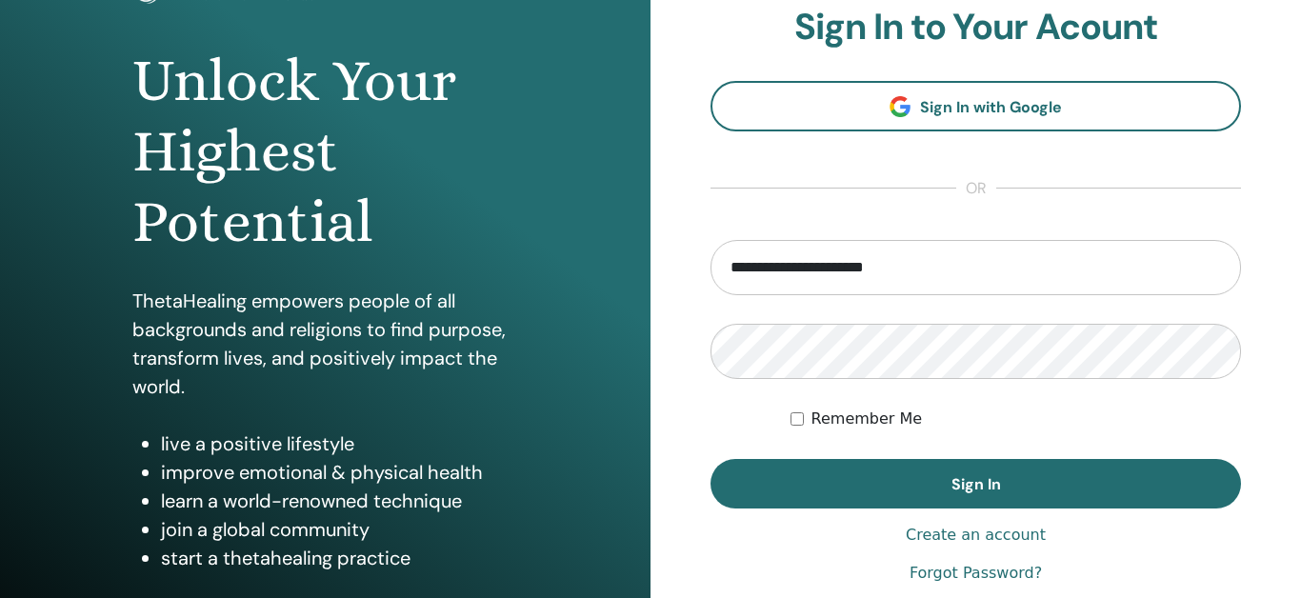
scroll to position [166, 0]
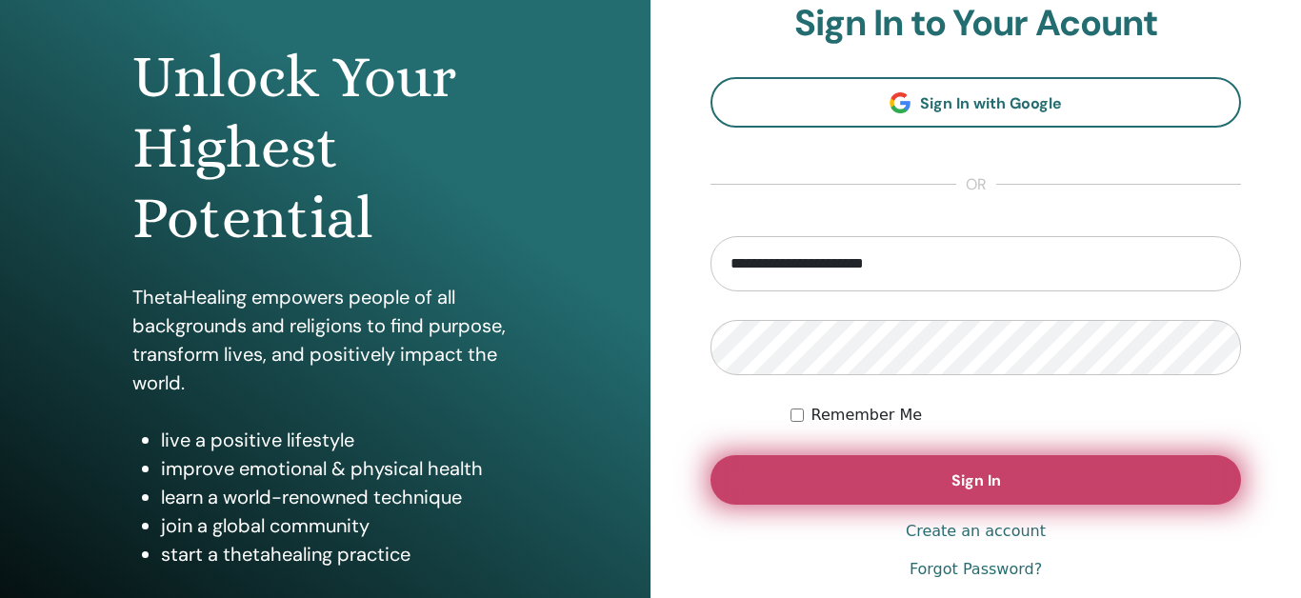
type input "**********"
click at [955, 488] on span "Sign In" at bounding box center [976, 480] width 50 height 20
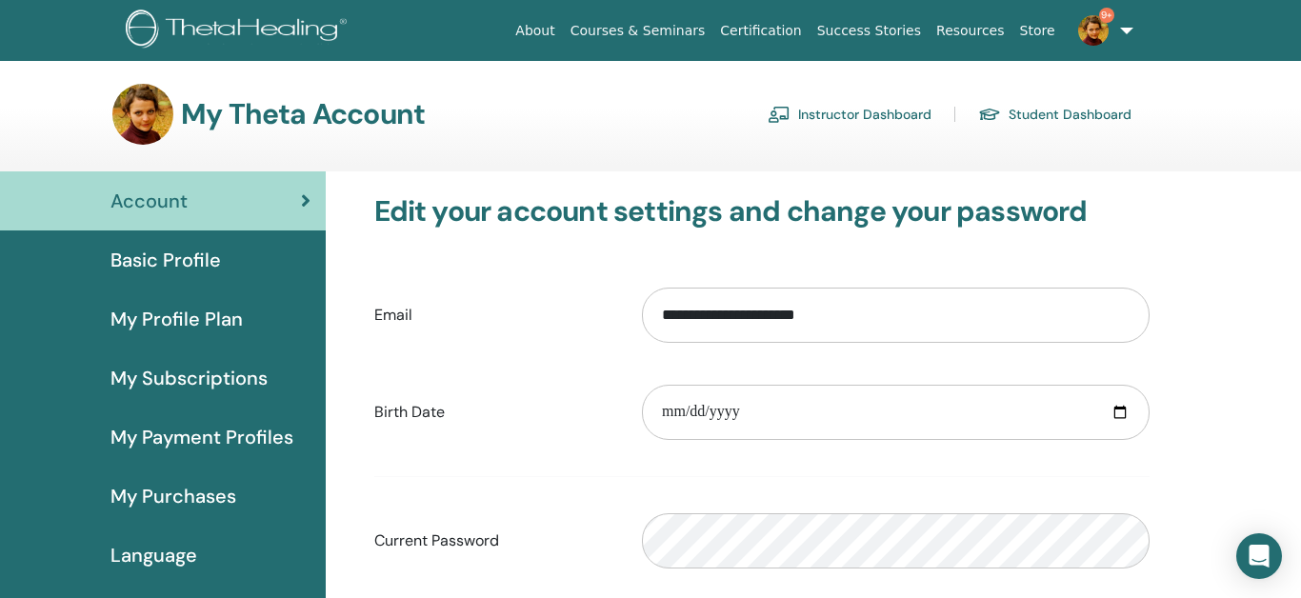
click at [881, 117] on link "Instructor Dashboard" at bounding box center [849, 114] width 164 height 30
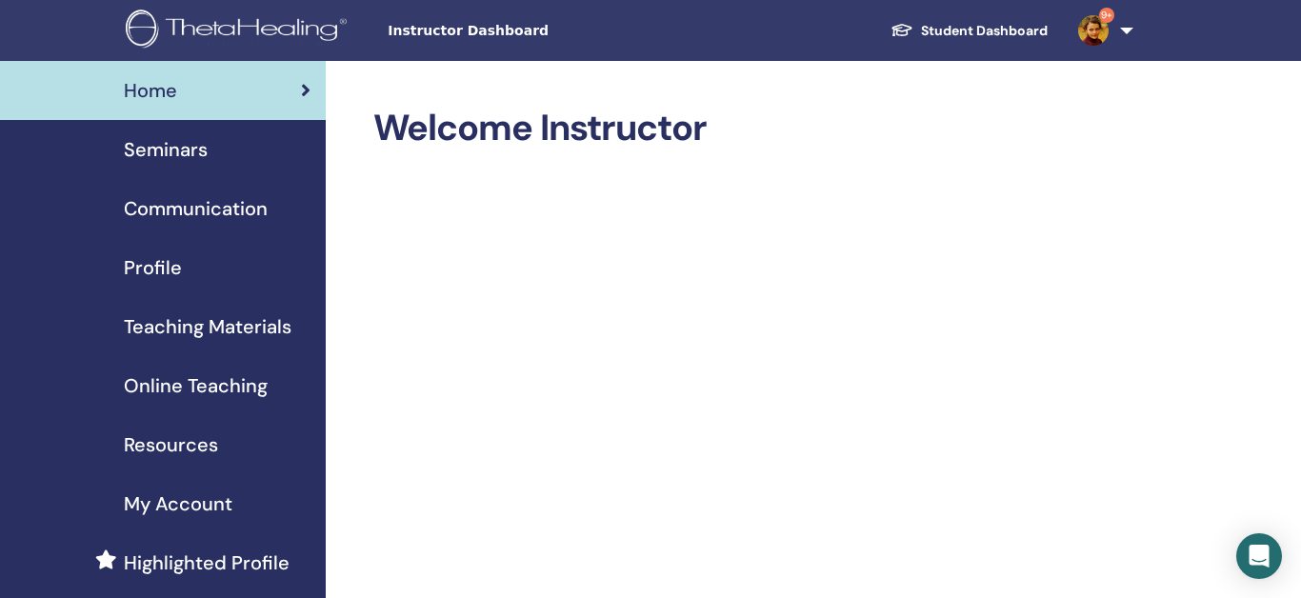
click at [184, 152] on span "Seminars" at bounding box center [166, 149] width 84 height 29
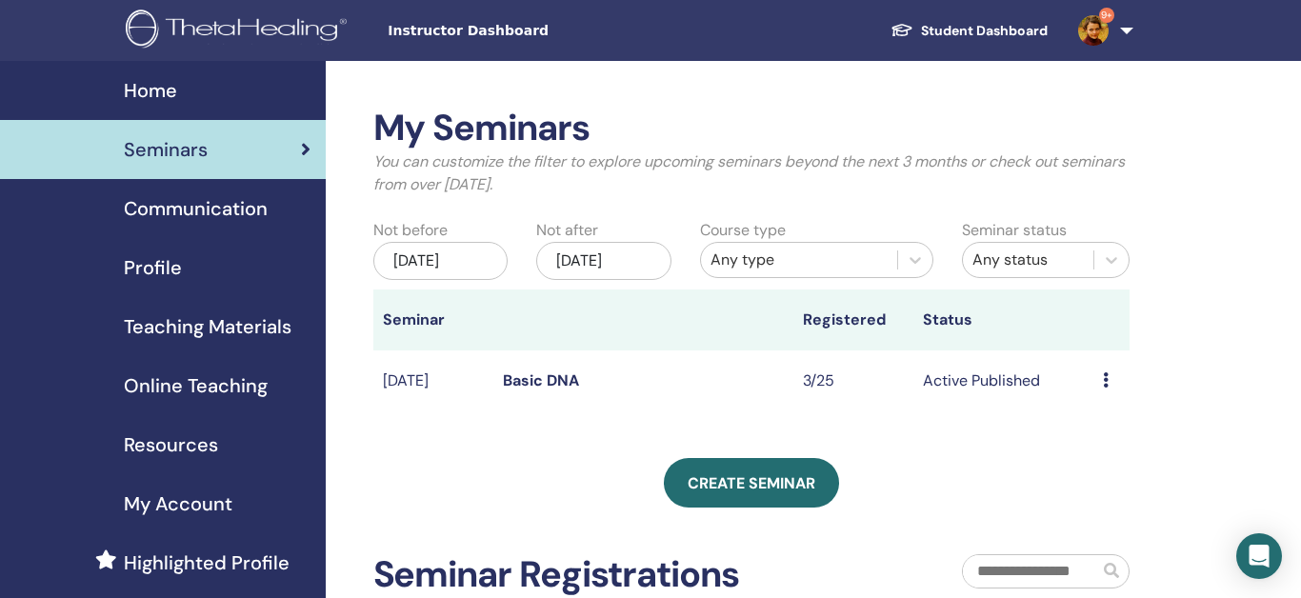
click at [1107, 378] on icon at bounding box center [1106, 379] width 6 height 15
click at [1110, 457] on link "Attendees" at bounding box center [1108, 451] width 72 height 20
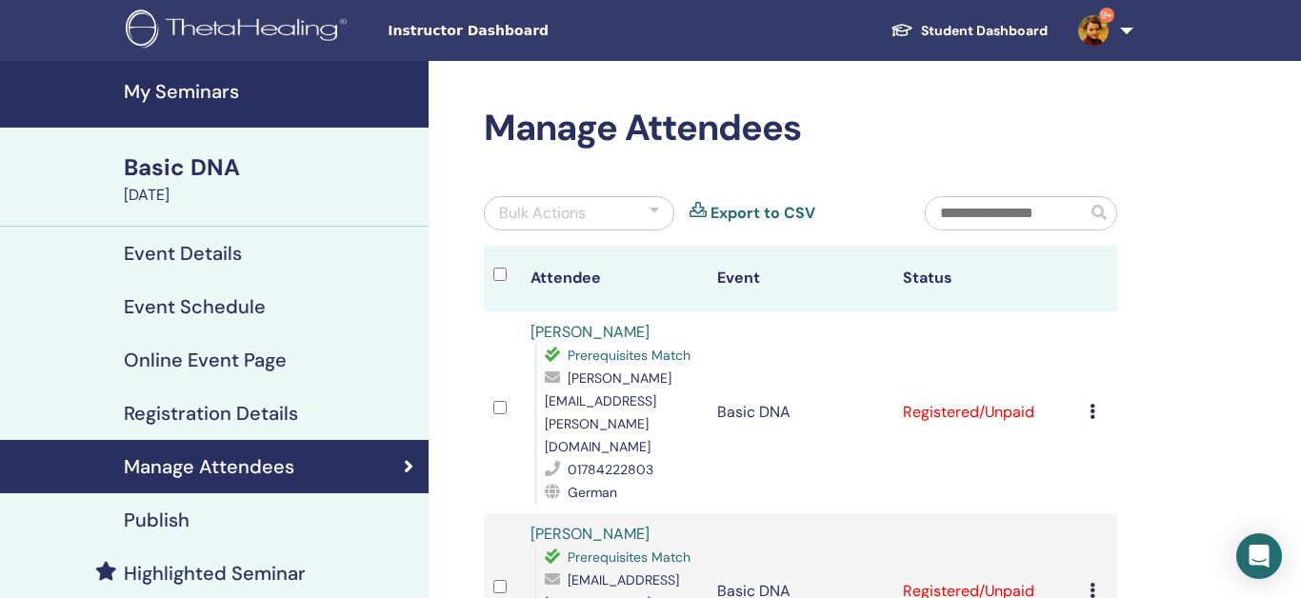
click at [1098, 401] on div "Cancel Registration Do not auto-certify Mark as Paid Mark as Unpaid Mark as Abs…" at bounding box center [1098, 412] width 18 height 23
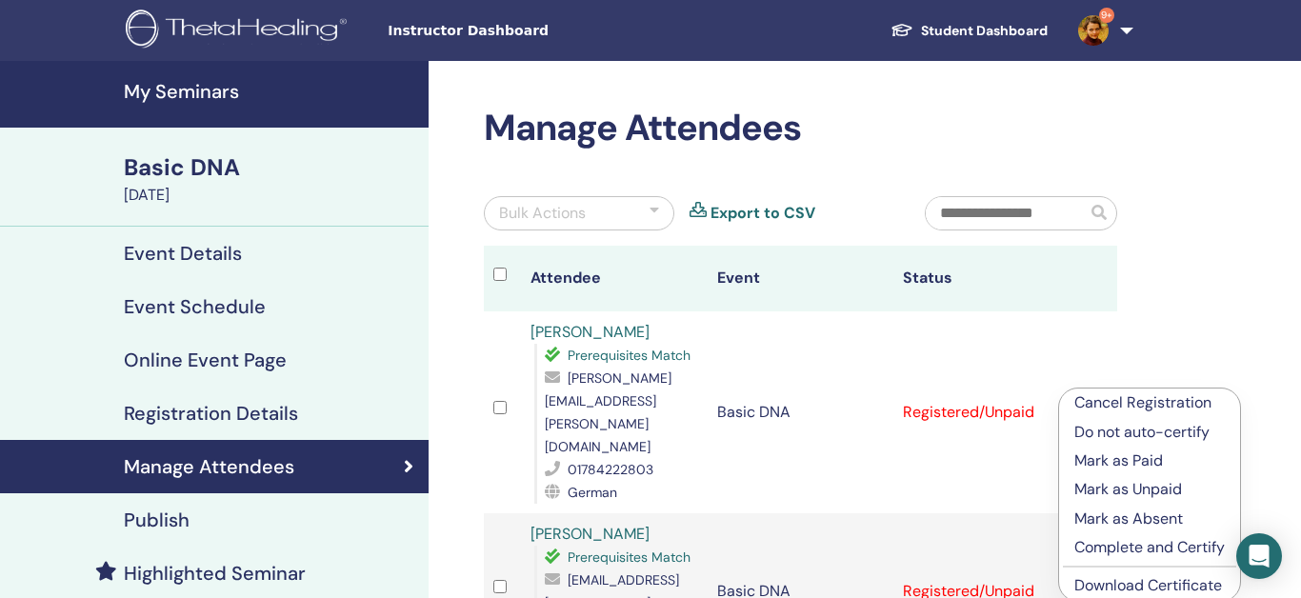
click at [1107, 544] on p "Complete and Certify" at bounding box center [1149, 547] width 150 height 23
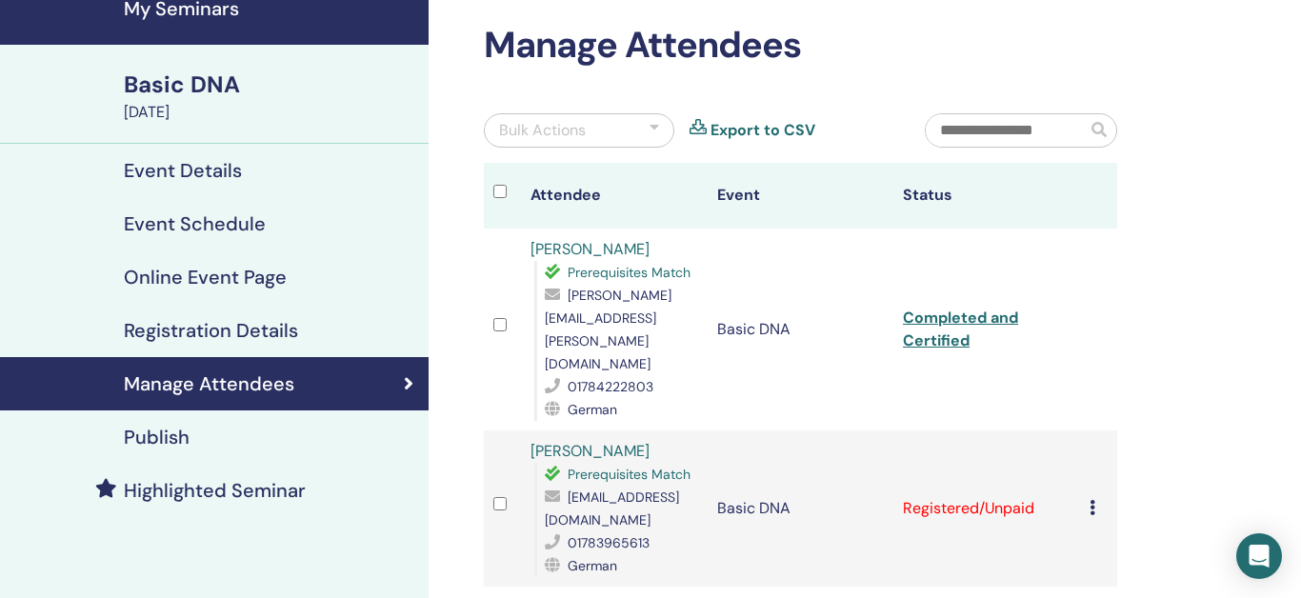
scroll to position [97, 0]
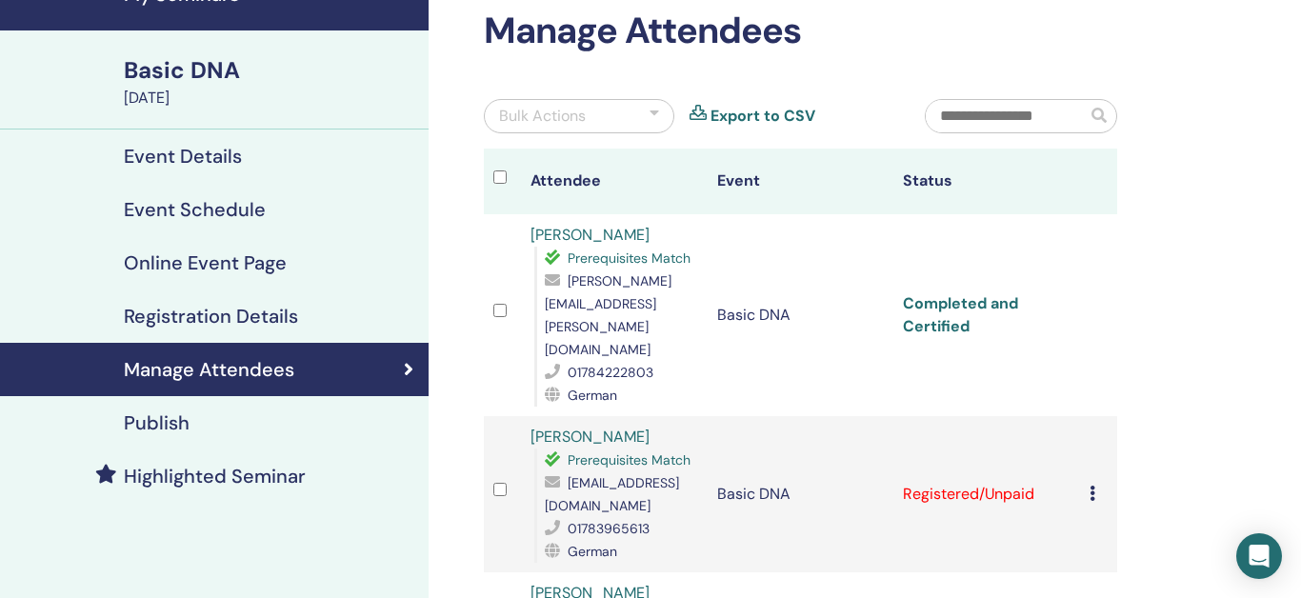
click at [985, 297] on link "Completed and Certified" at bounding box center [960, 314] width 115 height 43
click at [1093, 432] on td "Cancel Registration Do not auto-certify Mark as Paid Mark as Unpaid Mark as Abs…" at bounding box center [1098, 494] width 37 height 156
click at [1095, 486] on icon at bounding box center [1092, 493] width 6 height 15
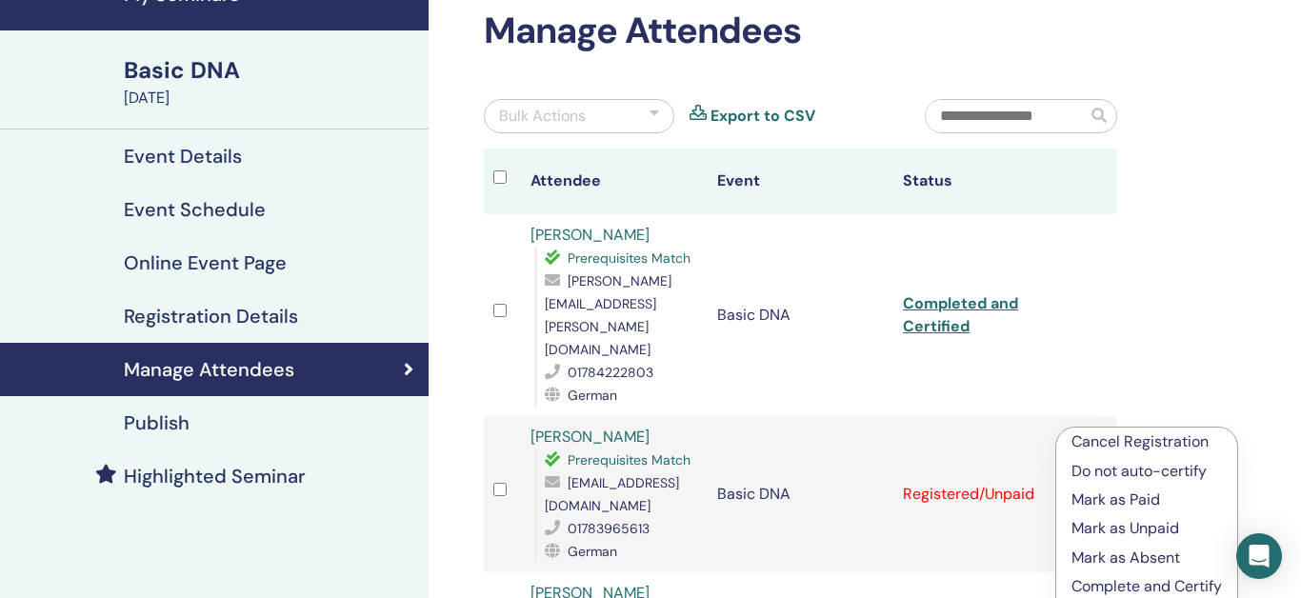
click at [1105, 585] on p "Complete and Certify" at bounding box center [1146, 586] width 150 height 23
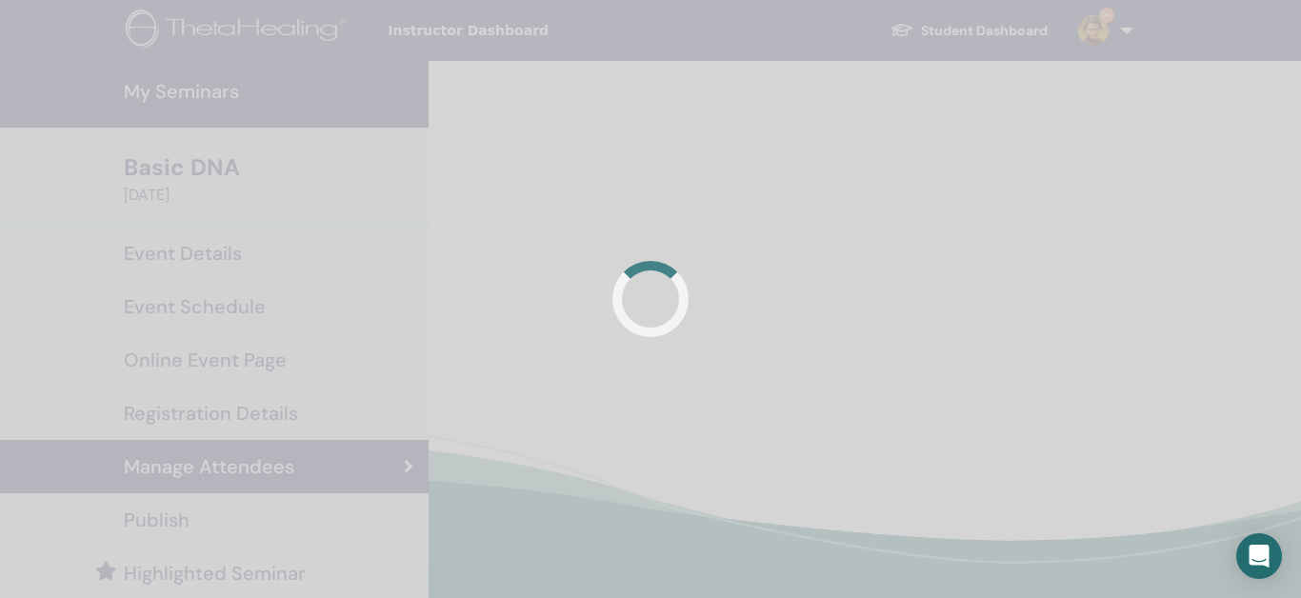
scroll to position [97, 0]
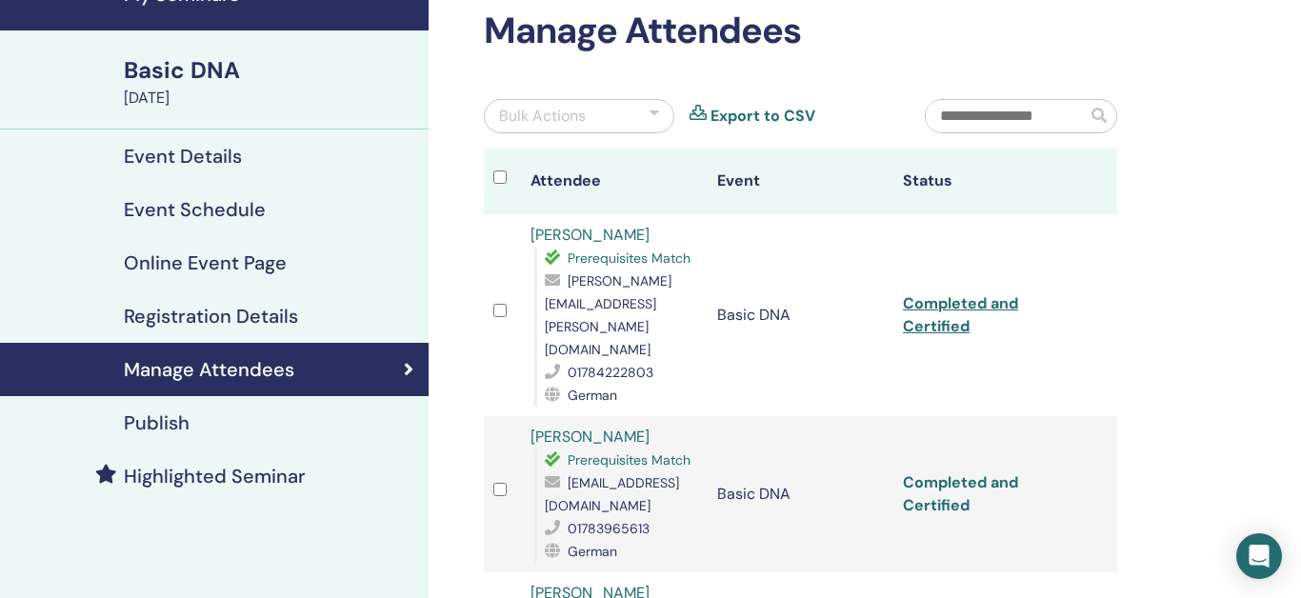
click at [958, 472] on link "Completed and Certified" at bounding box center [960, 493] width 115 height 43
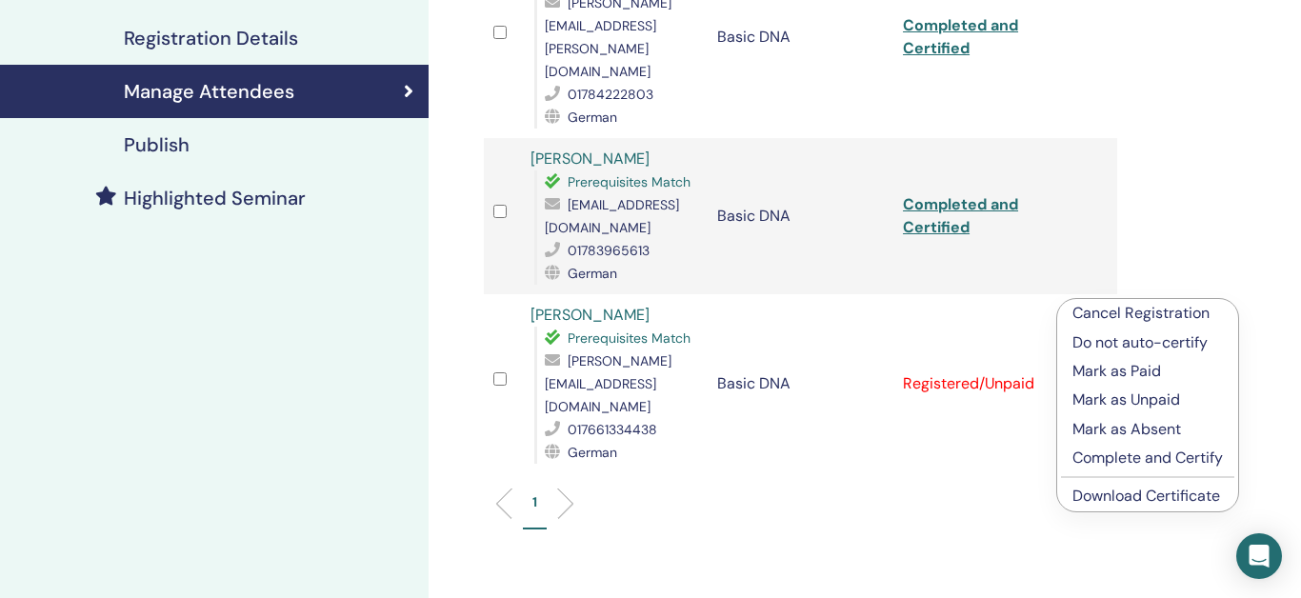
scroll to position [389, 0]
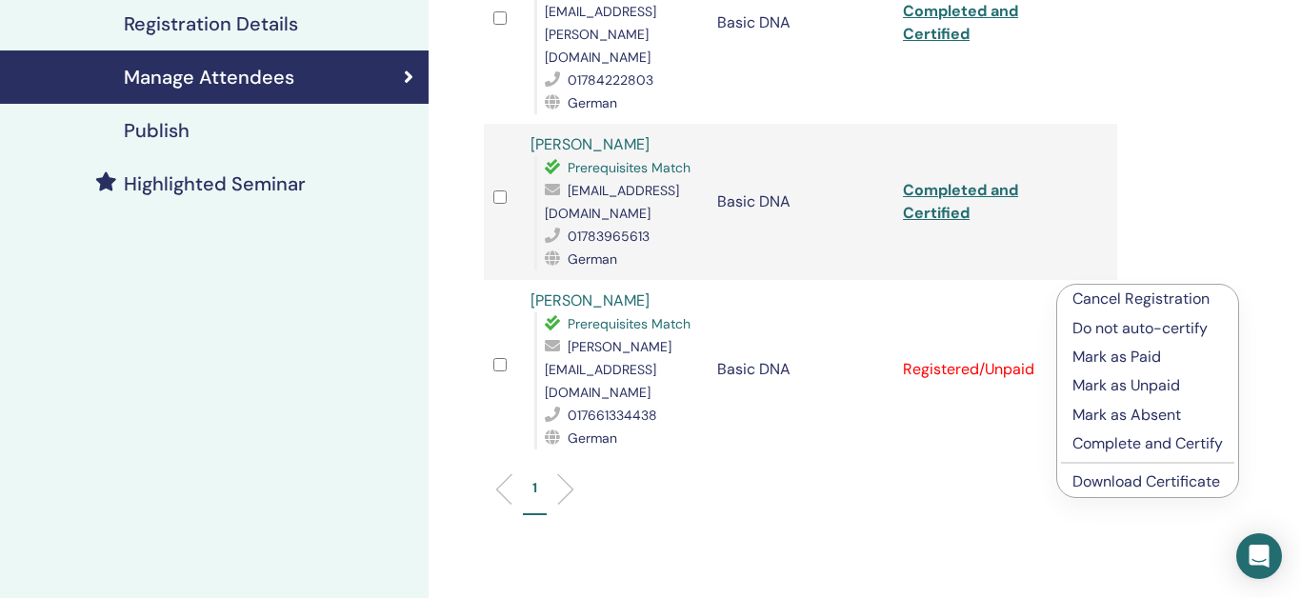
click at [1148, 483] on link "Download Certificate" at bounding box center [1146, 481] width 148 height 20
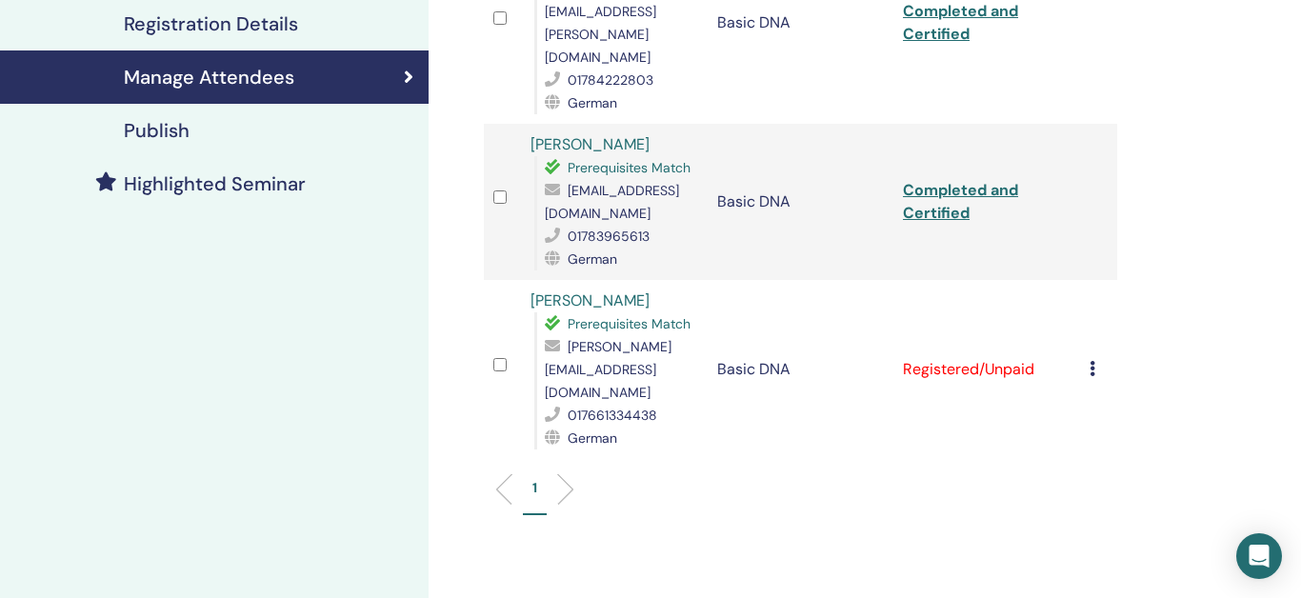
click at [1095, 361] on icon at bounding box center [1092, 368] width 6 height 15
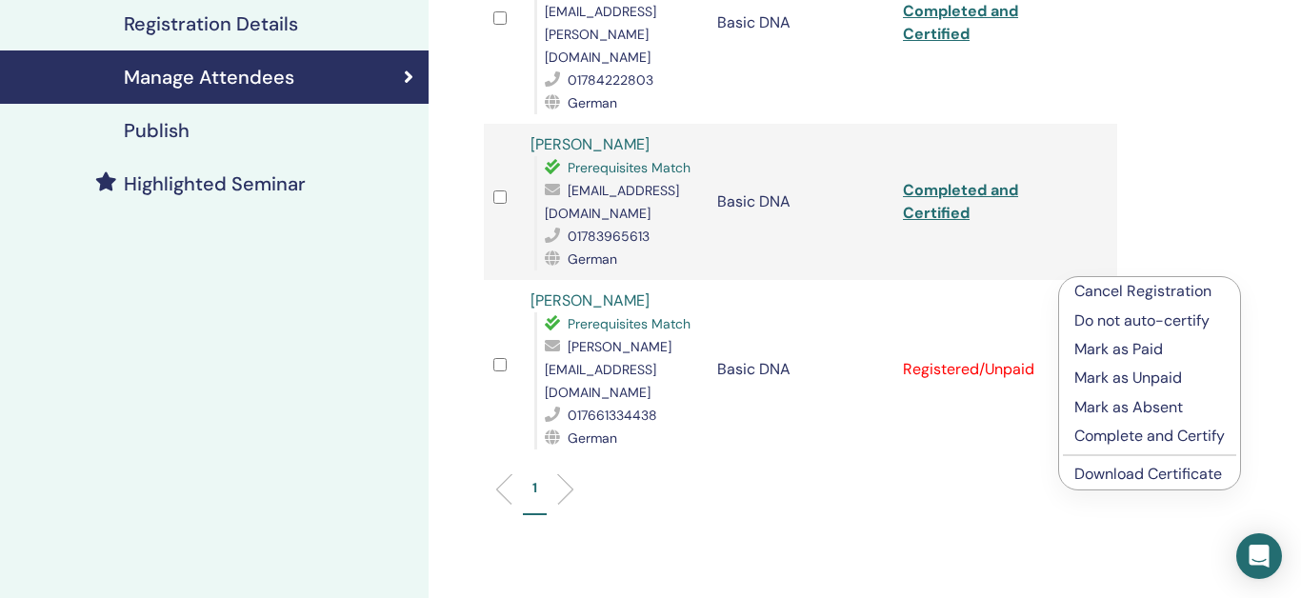
click at [1094, 441] on p "Complete and Certify" at bounding box center [1149, 436] width 150 height 23
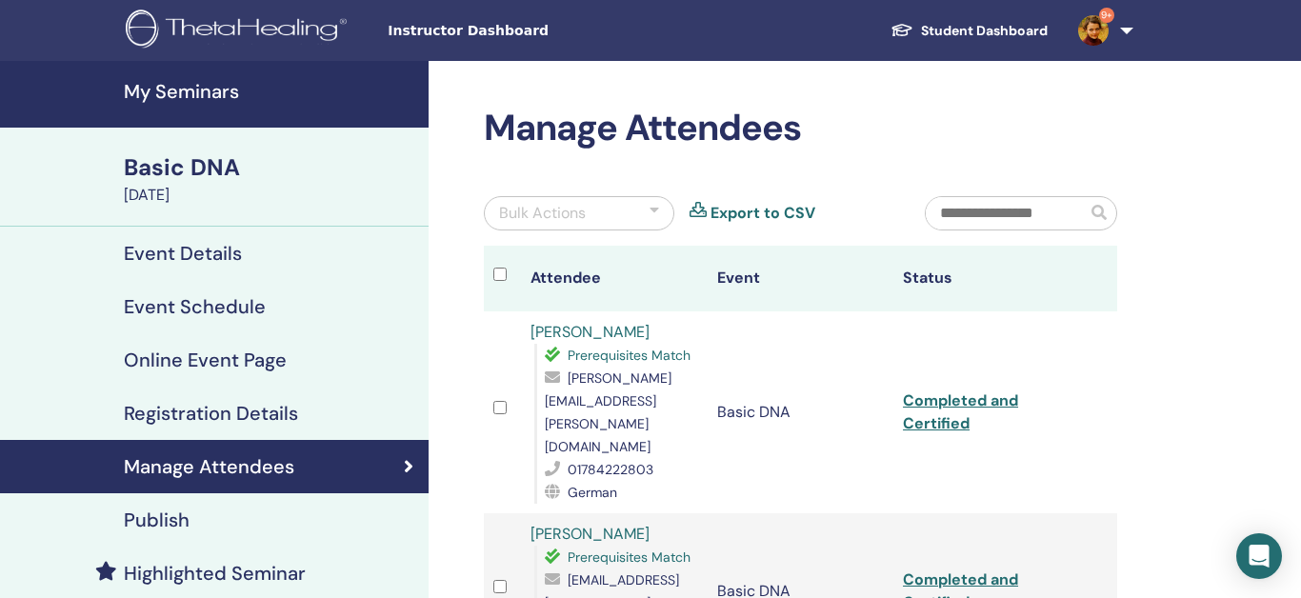
click at [226, 249] on h4 "Event Details" at bounding box center [183, 253] width 118 height 23
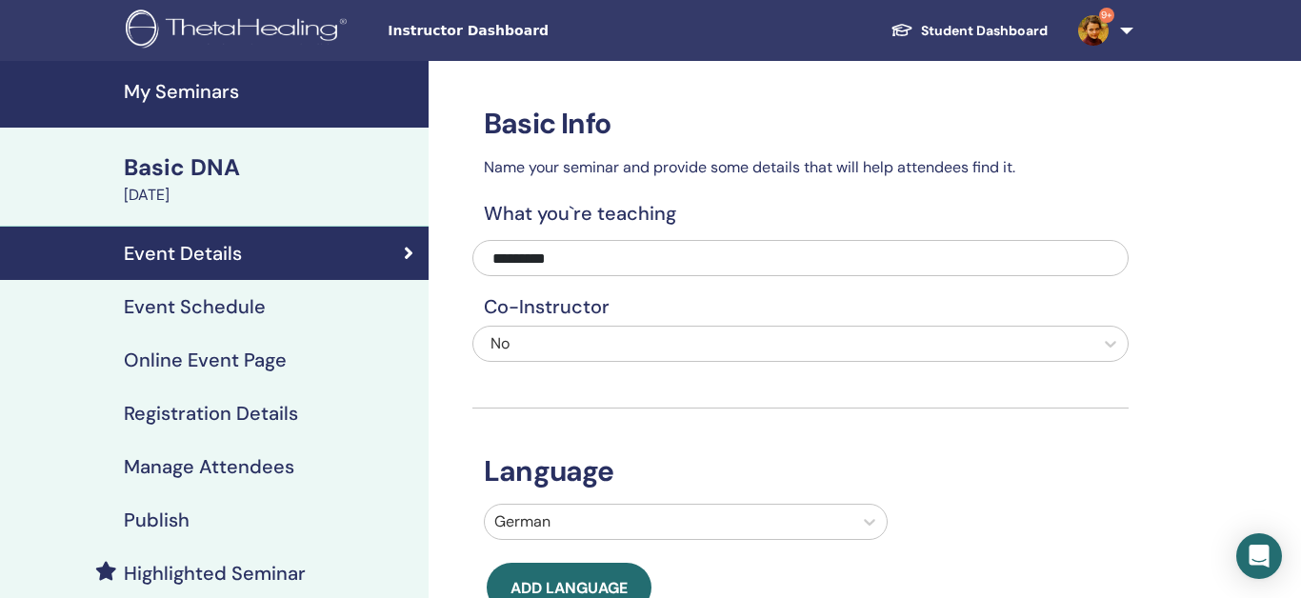
scroll to position [66, 0]
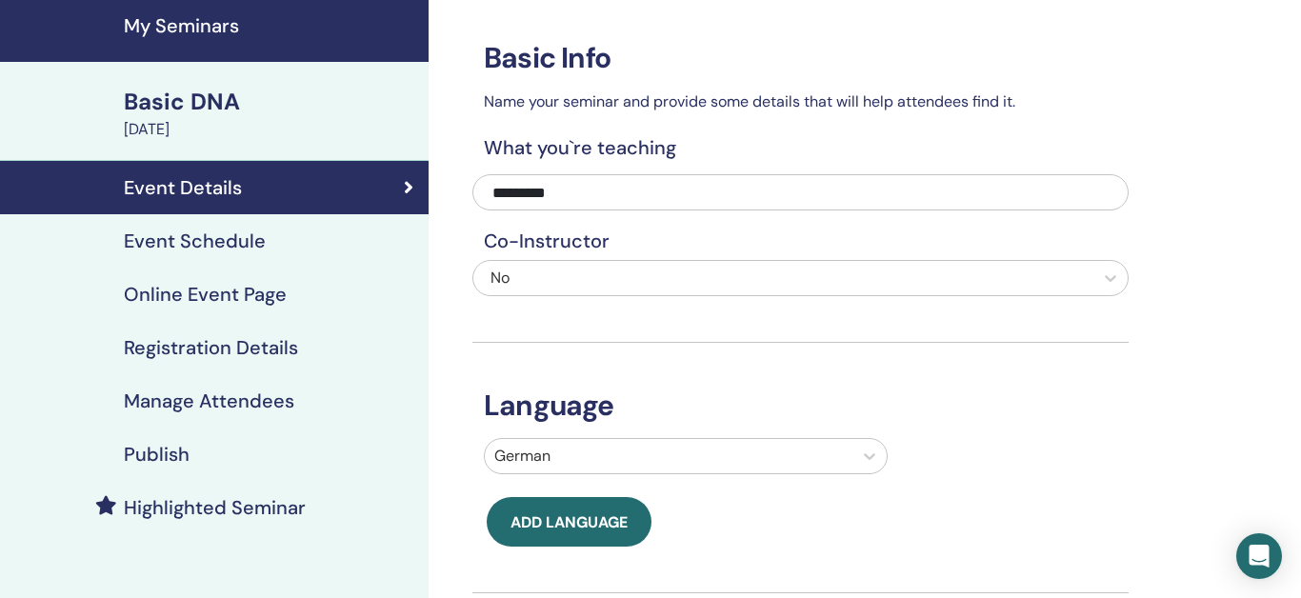
click at [208, 120] on div "[DATE]" at bounding box center [270, 129] width 293 height 23
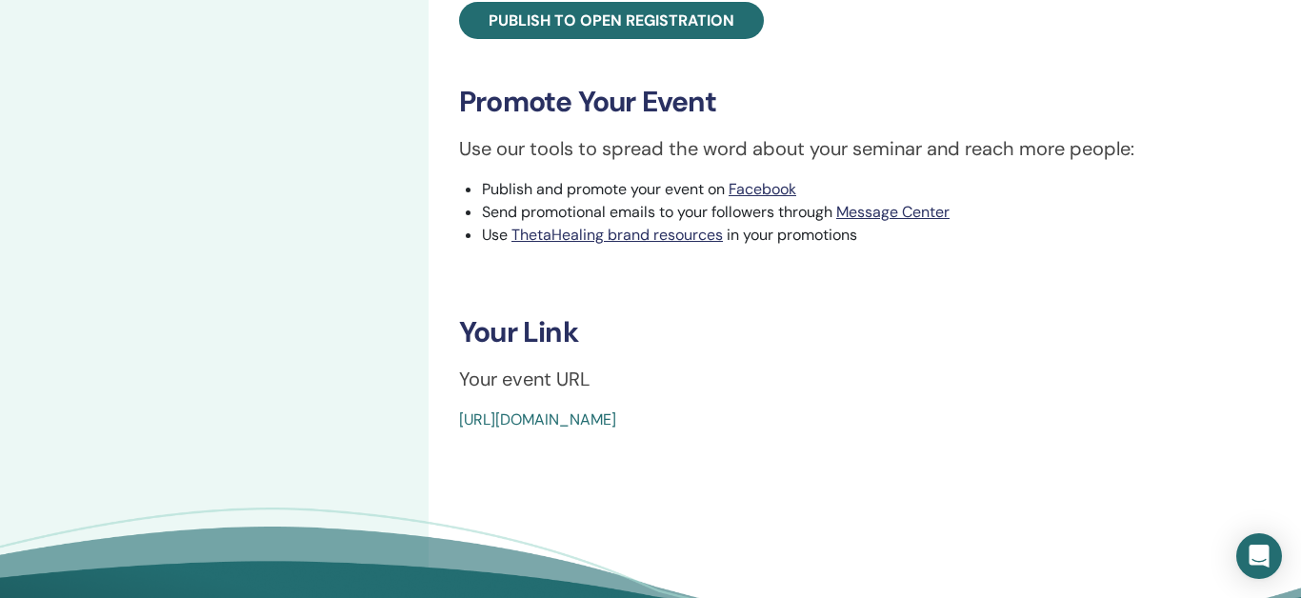
scroll to position [834, 0]
click at [616, 427] on link "[URL][DOMAIN_NAME]" at bounding box center [537, 418] width 157 height 20
